Goal: Task Accomplishment & Management: Use online tool/utility

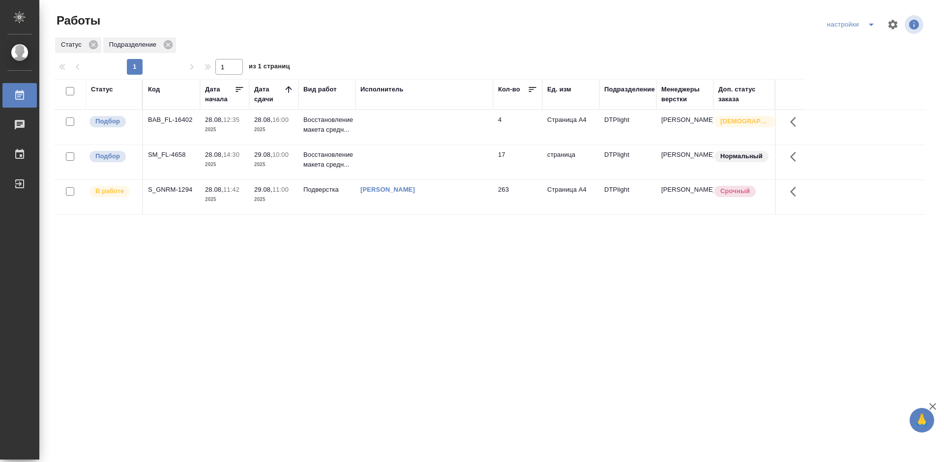
click at [171, 151] on div "SM_FL-4658" at bounding box center [171, 155] width 47 height 10
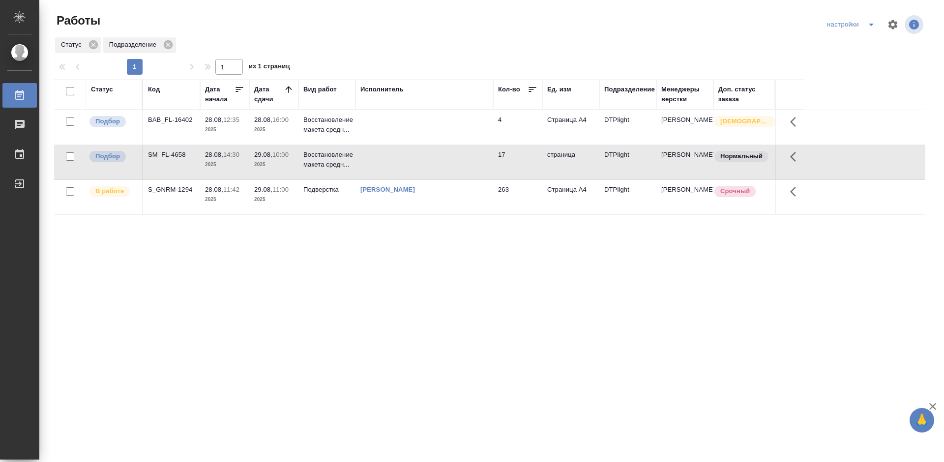
click at [171, 151] on div "SM_FL-4658" at bounding box center [171, 155] width 47 height 10
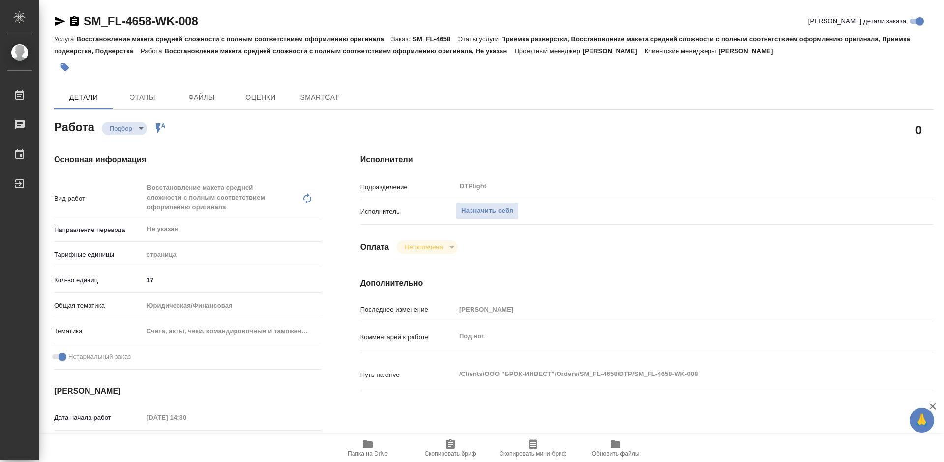
type textarea "x"
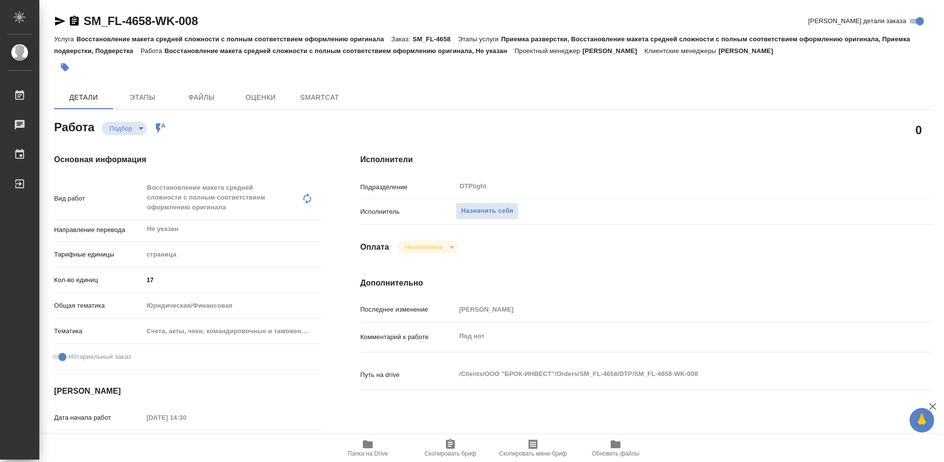
type textarea "x"
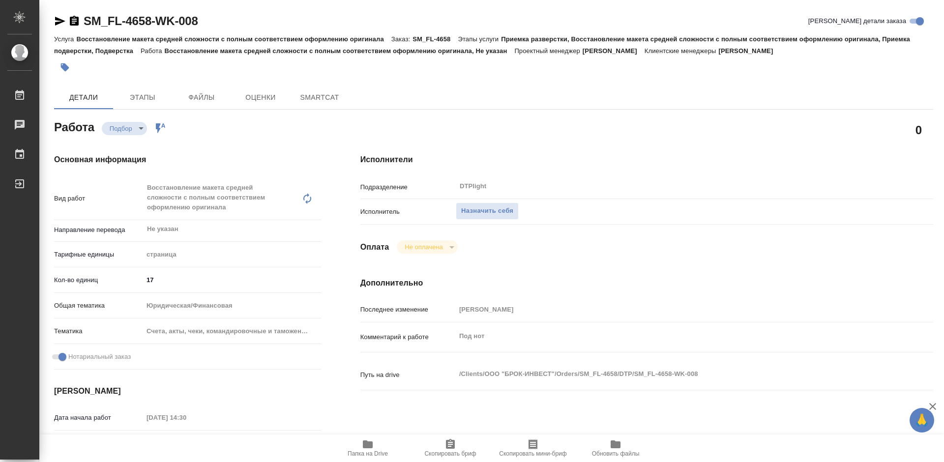
type textarea "x"
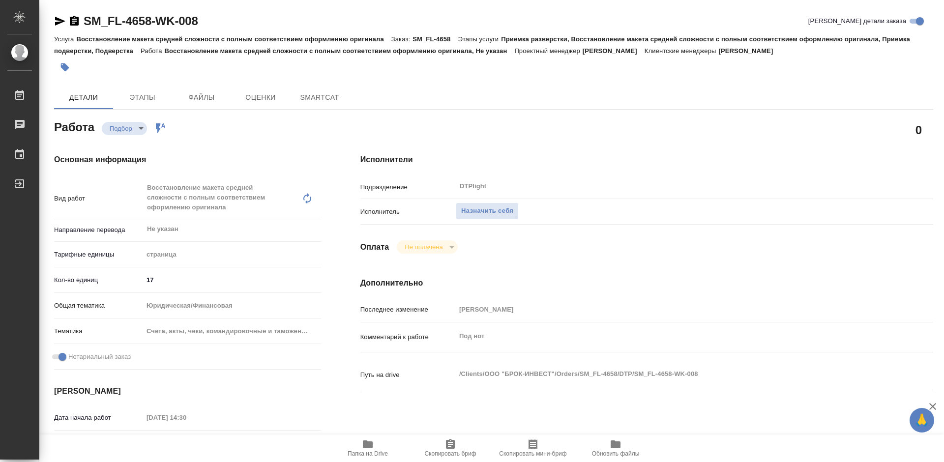
type textarea "x"
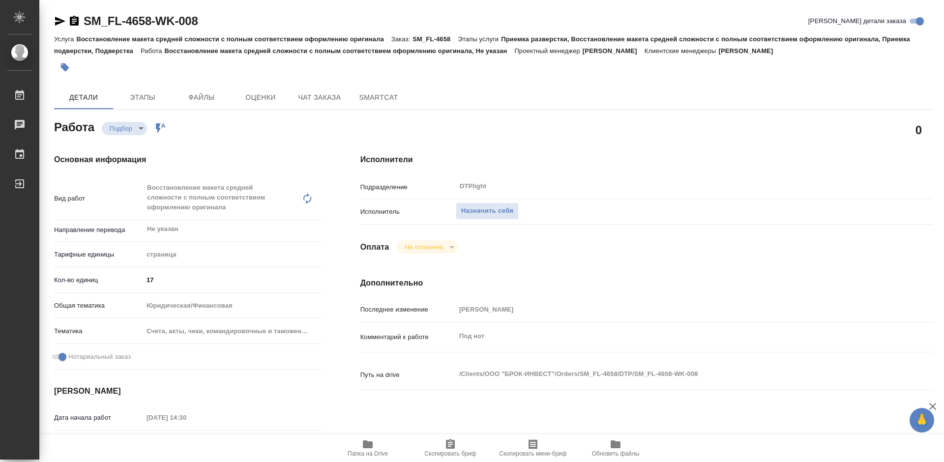
type textarea "x"
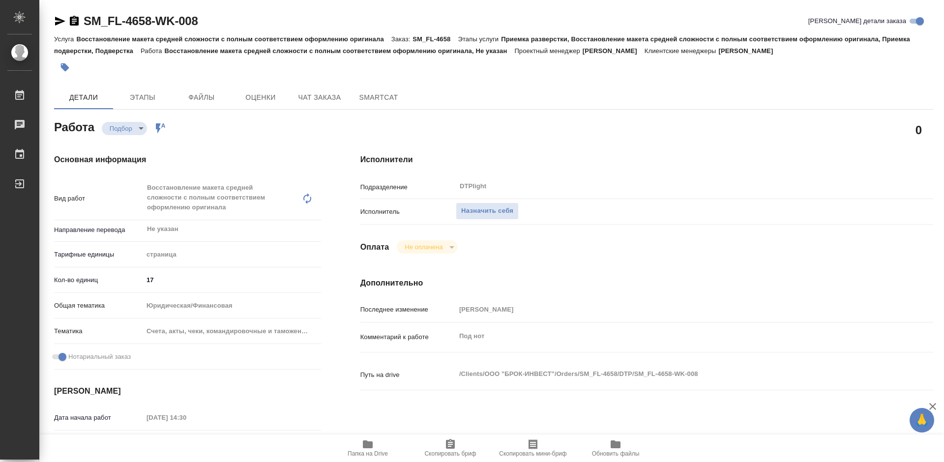
type textarea "x"
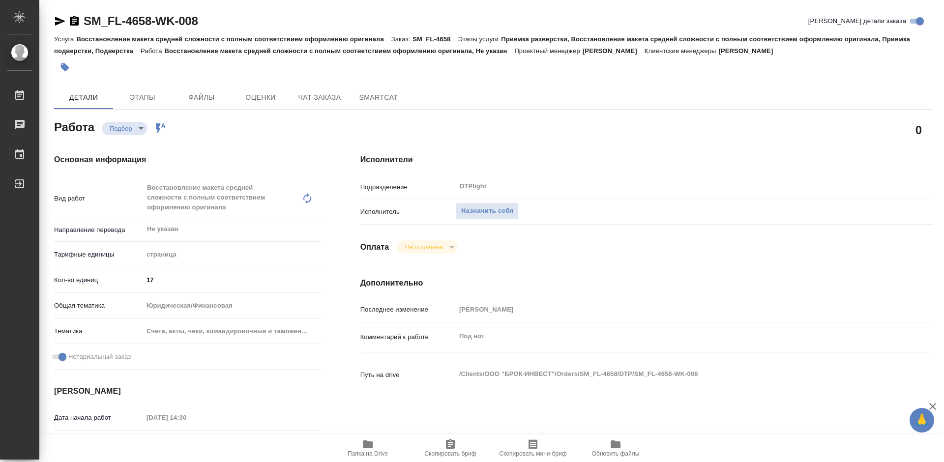
click at [380, 443] on span "Папка на Drive" at bounding box center [367, 447] width 71 height 19
